Goal: Use online tool/utility: Utilize a website feature to perform a specific function

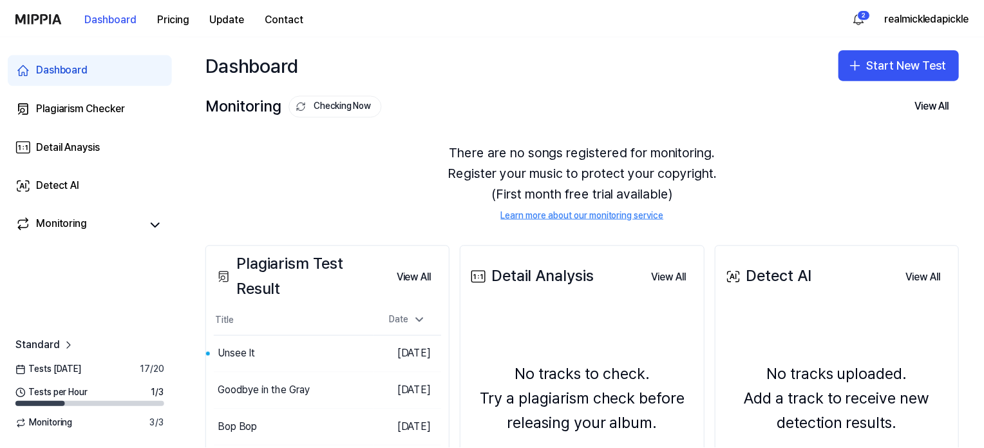
scroll to position [129, 0]
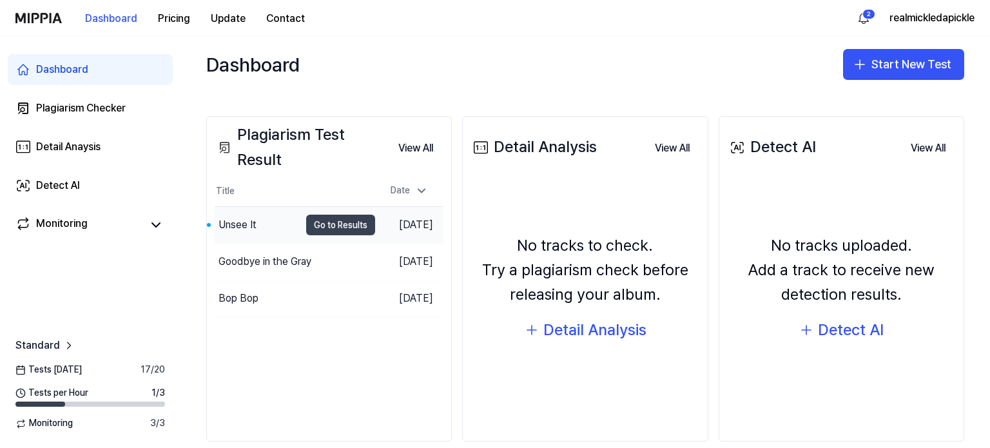
click at [315, 226] on button "Go to Results" at bounding box center [340, 225] width 69 height 21
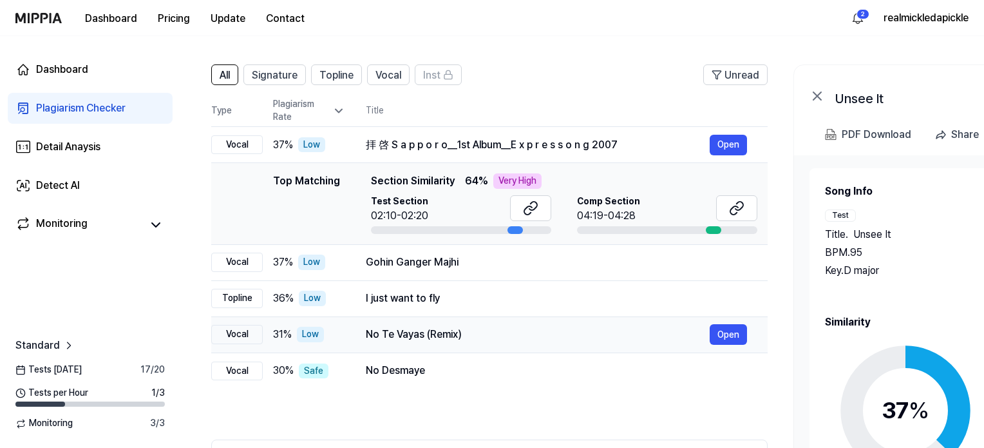
scroll to position [72, 0]
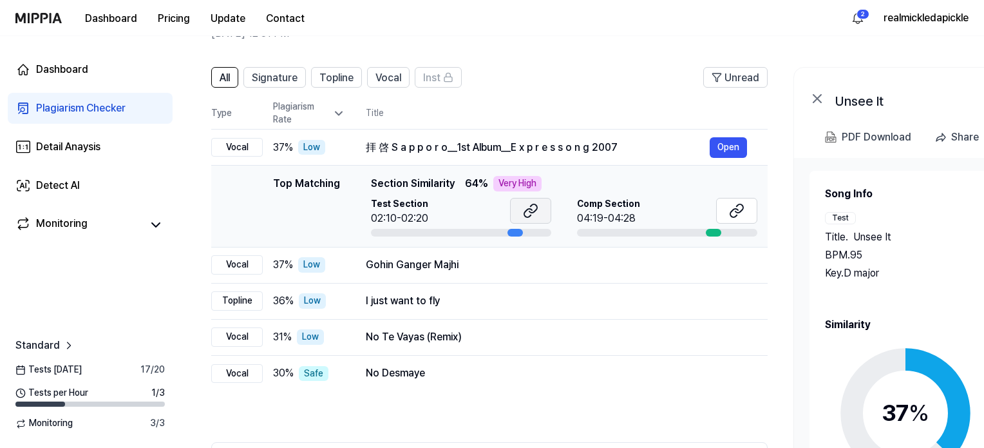
click at [530, 211] on icon at bounding box center [530, 210] width 15 height 15
click at [731, 213] on icon at bounding box center [735, 213] width 8 height 8
click at [525, 213] on icon at bounding box center [530, 210] width 15 height 15
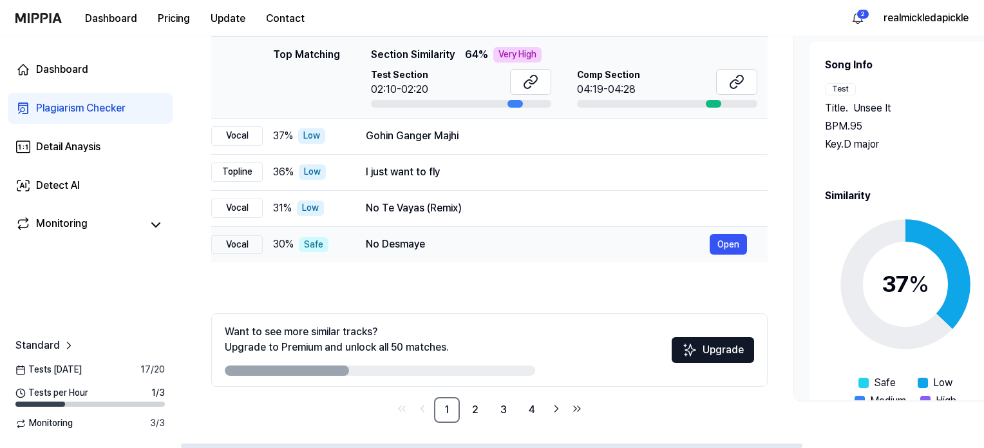
scroll to position [0, 0]
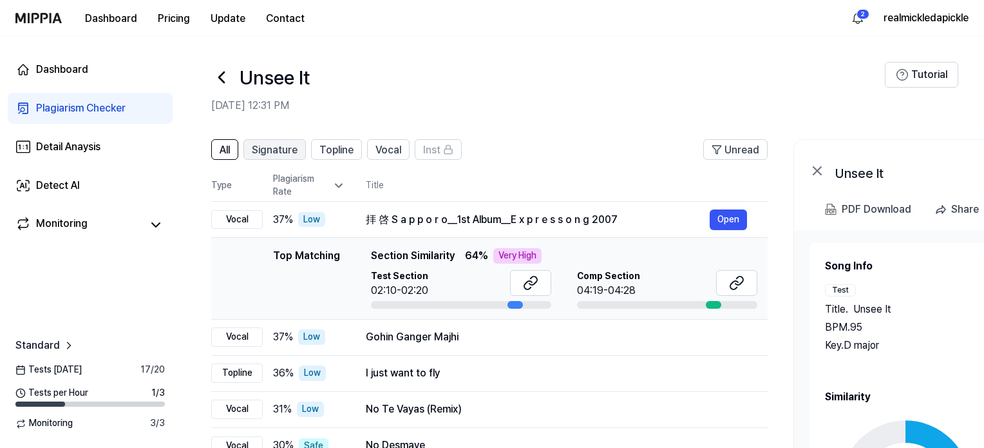
click at [273, 154] on span "Signature" at bounding box center [275, 149] width 46 height 15
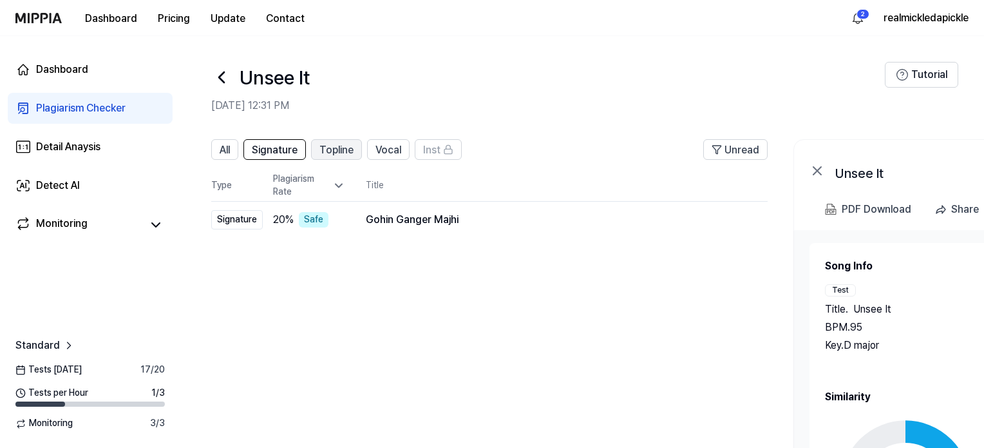
click at [343, 149] on span "Topline" at bounding box center [337, 149] width 34 height 15
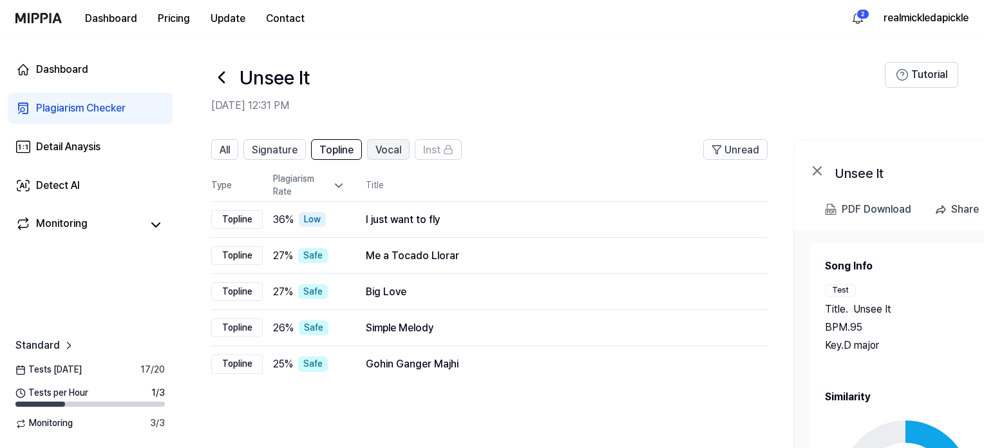
click at [388, 150] on span "Vocal" at bounding box center [389, 149] width 26 height 15
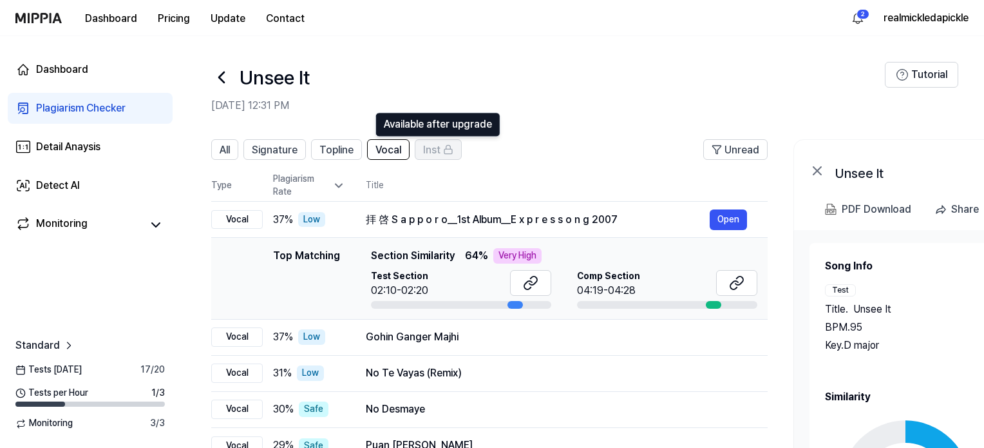
click at [436, 148] on span "Inst" at bounding box center [431, 149] width 17 height 15
click at [448, 148] on icon at bounding box center [448, 149] width 10 height 10
click at [388, 146] on span "Vocal" at bounding box center [389, 149] width 26 height 15
click at [346, 149] on span "Topline" at bounding box center [337, 149] width 34 height 15
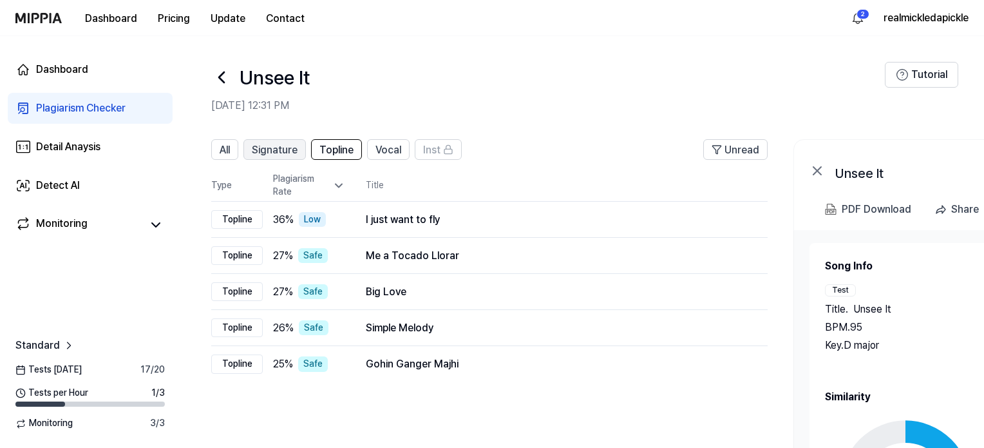
click at [289, 149] on span "Signature" at bounding box center [275, 149] width 46 height 15
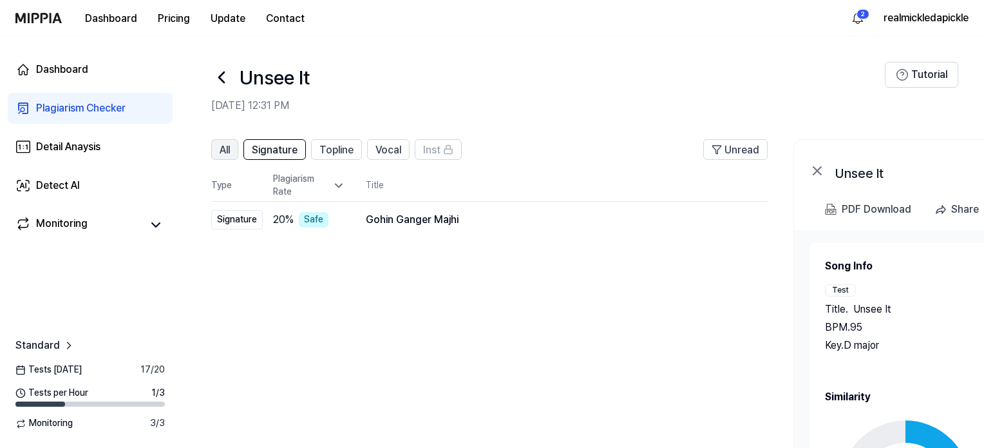
click at [232, 146] on button "All" at bounding box center [224, 149] width 27 height 21
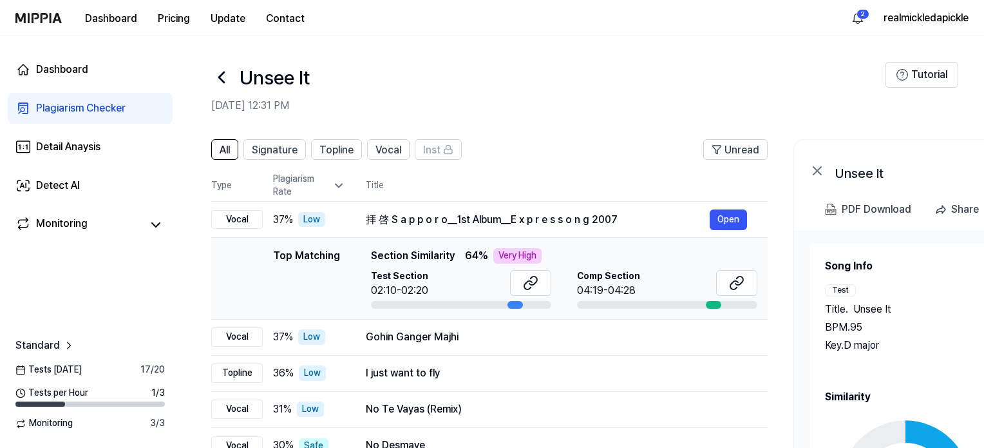
click at [221, 77] on icon at bounding box center [221, 77] width 21 height 21
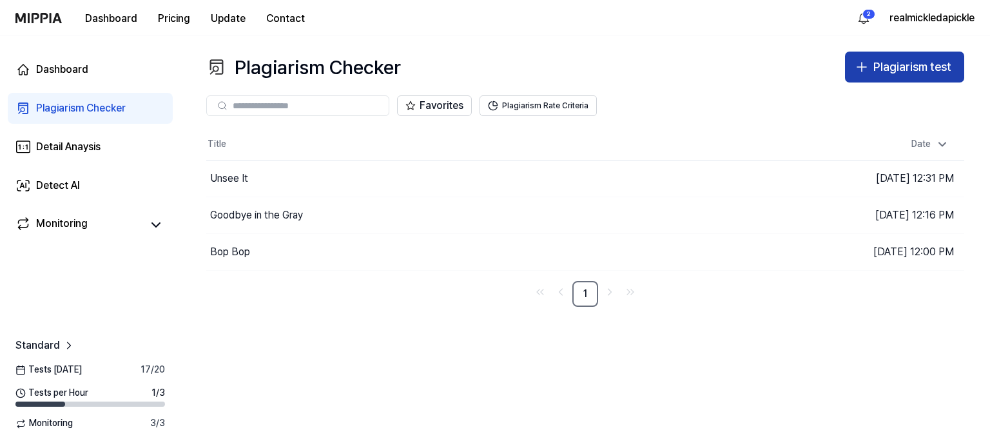
click at [866, 66] on icon "button" at bounding box center [861, 66] width 15 height 15
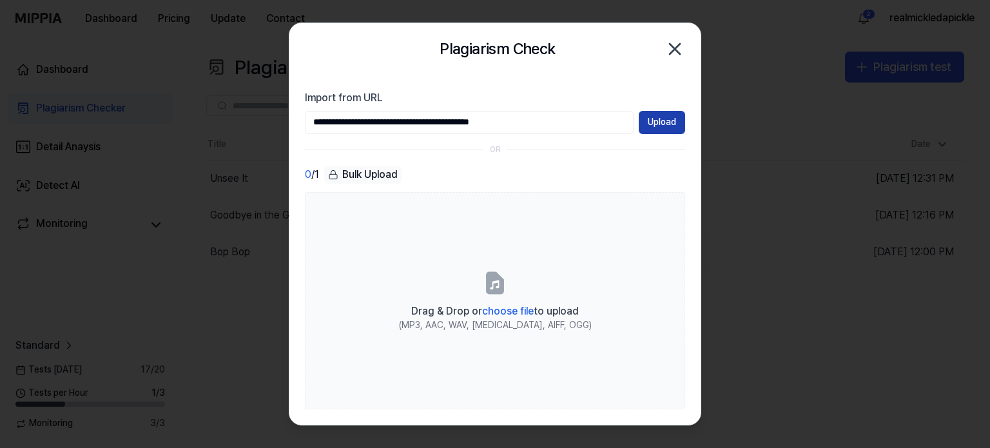
type input "**********"
click at [671, 119] on button "Upload" at bounding box center [661, 122] width 46 height 23
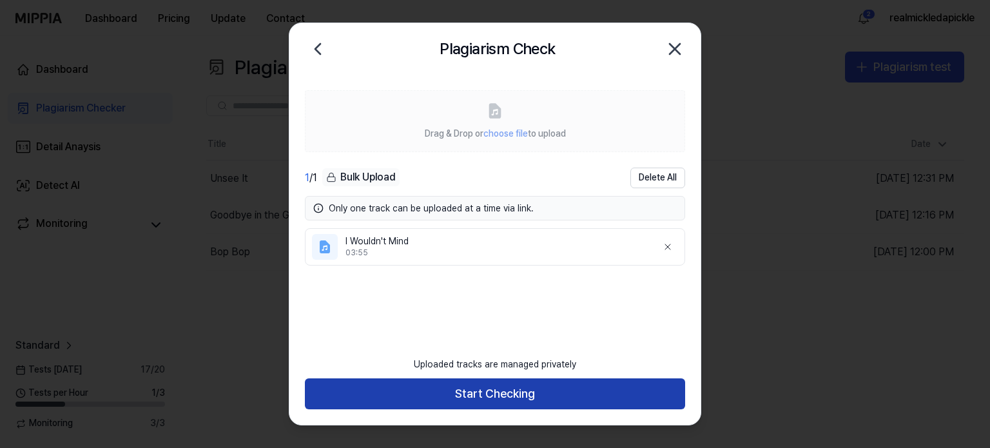
click at [506, 397] on button "Start Checking" at bounding box center [495, 393] width 380 height 31
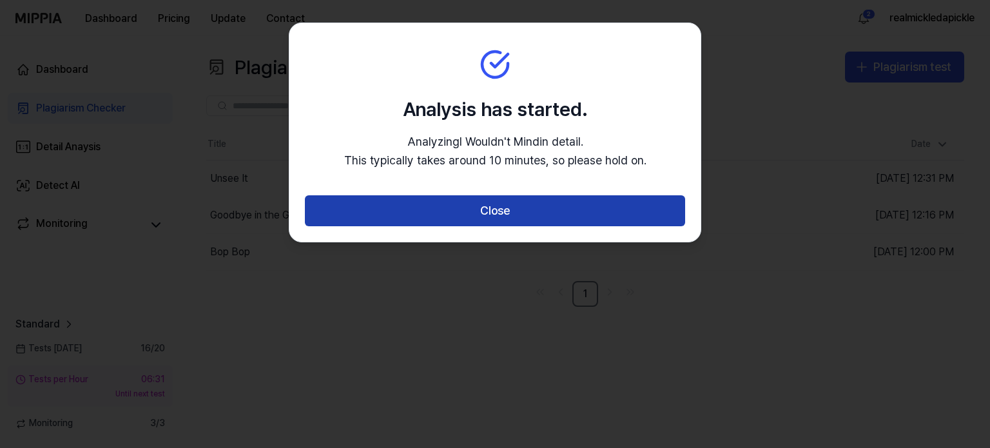
click at [499, 217] on button "Close" at bounding box center [495, 210] width 380 height 31
